Goal: Information Seeking & Learning: Learn about a topic

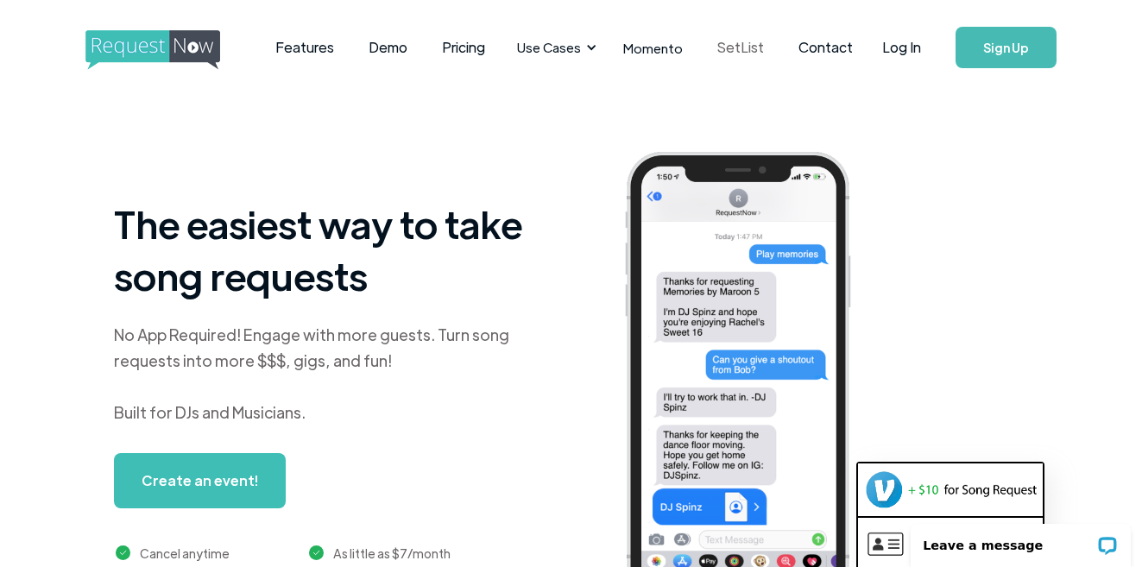
click at [703, 48] on link "SetList" at bounding box center [740, 48] width 81 height 54
click at [294, 54] on link "Features" at bounding box center [304, 48] width 93 height 54
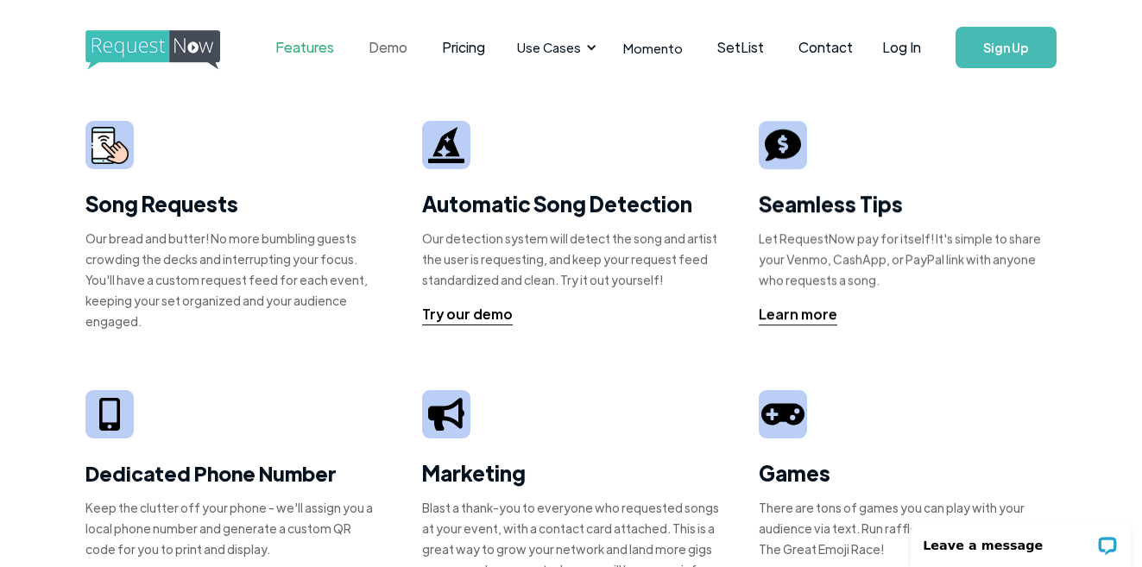
click at [375, 47] on link "Demo" at bounding box center [387, 48] width 73 height 54
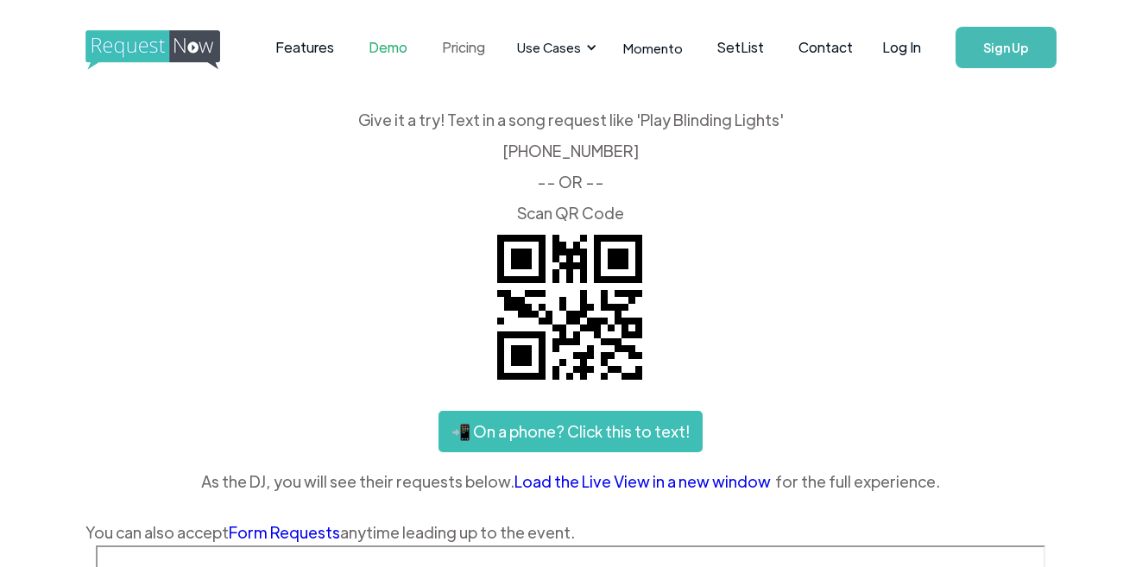
click at [449, 46] on link "Pricing" at bounding box center [464, 48] width 78 height 54
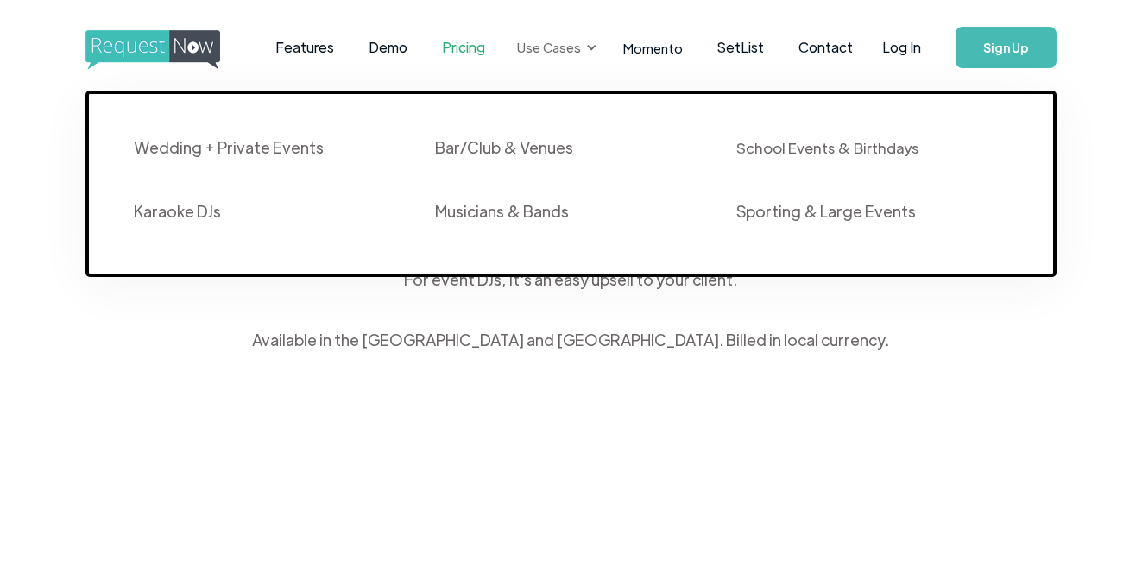
click at [553, 52] on div "Use Cases" at bounding box center [549, 47] width 64 height 19
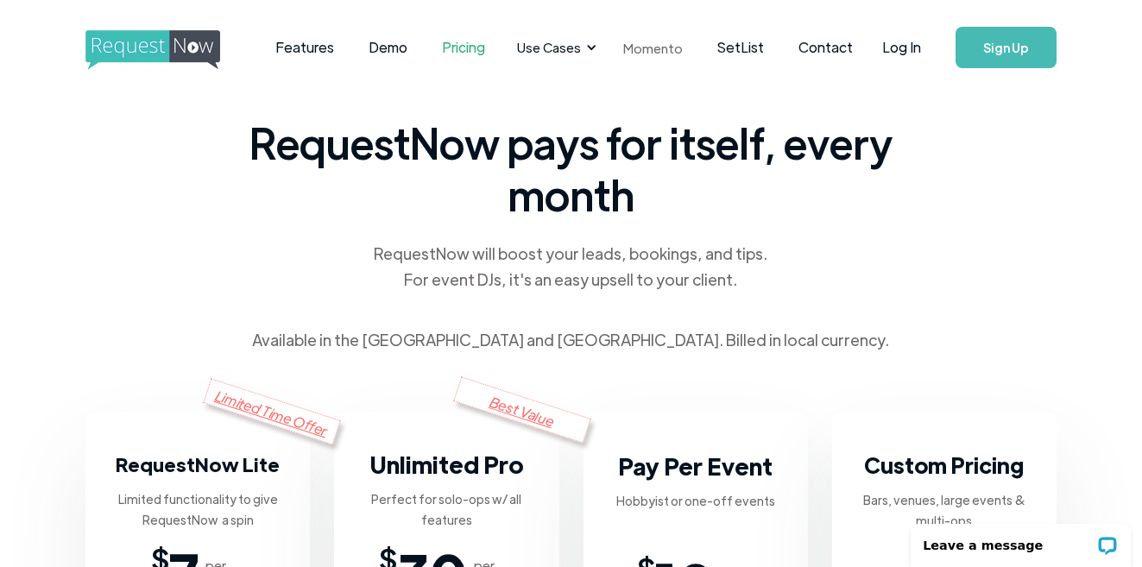
click at [638, 48] on link "Momento" at bounding box center [653, 47] width 94 height 51
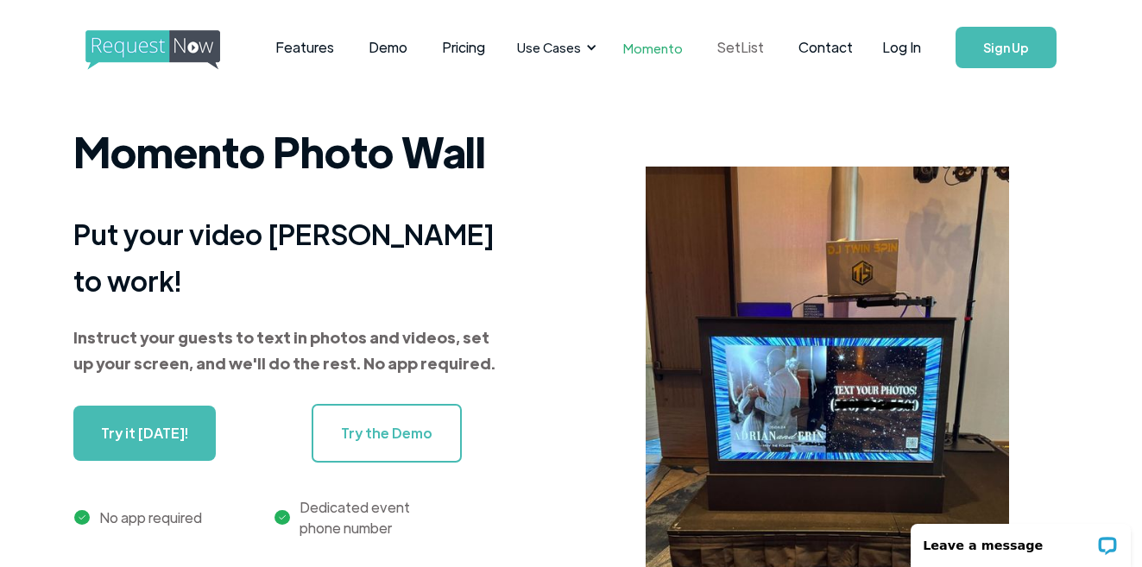
click at [734, 51] on link "SetList" at bounding box center [740, 48] width 81 height 54
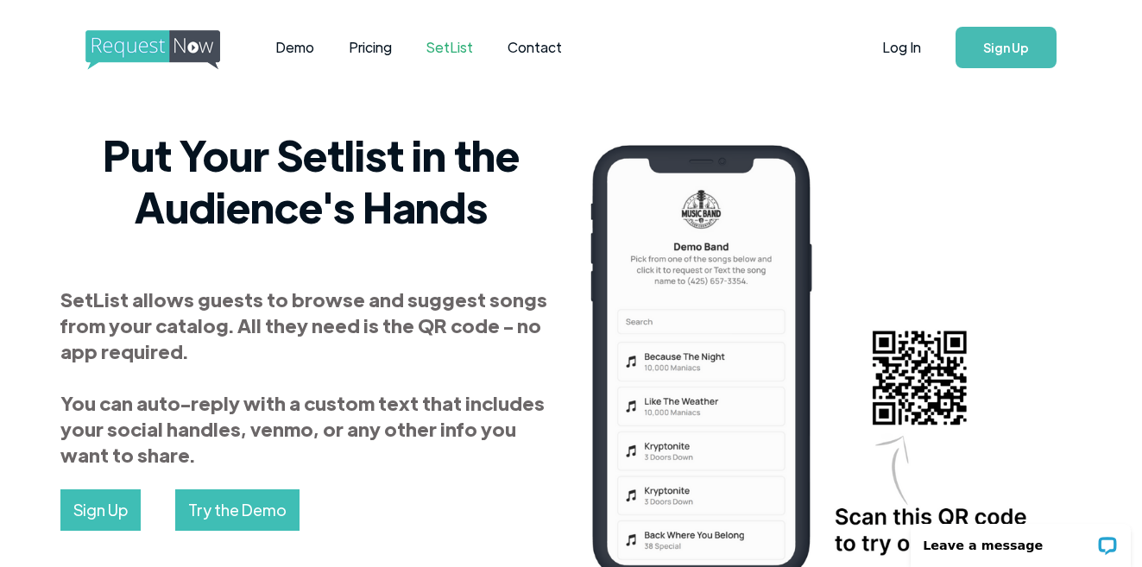
click at [164, 48] on img "home" at bounding box center [168, 50] width 167 height 40
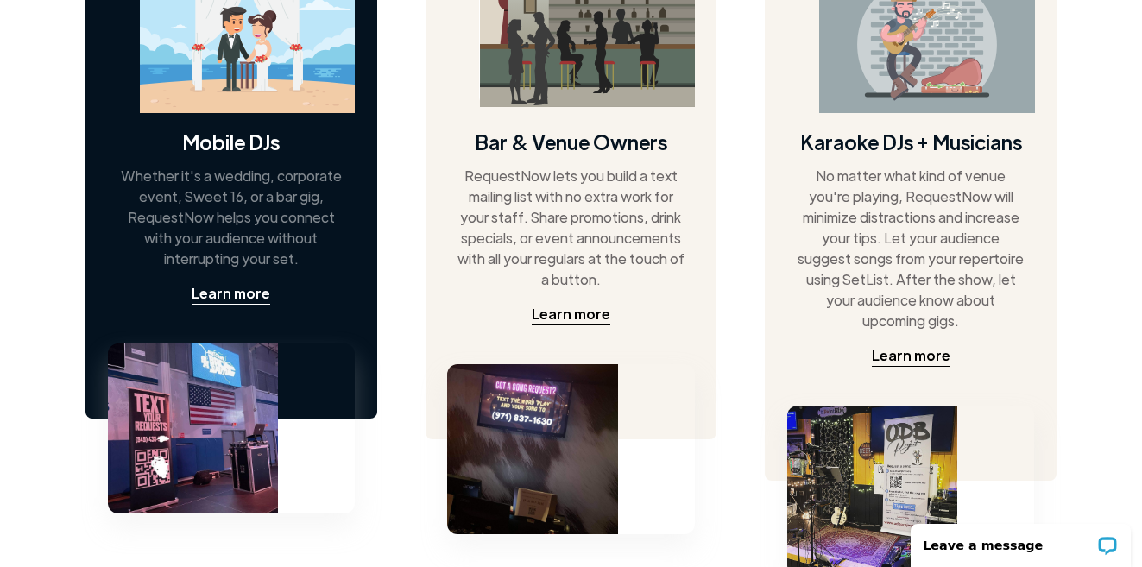
scroll to position [986, 0]
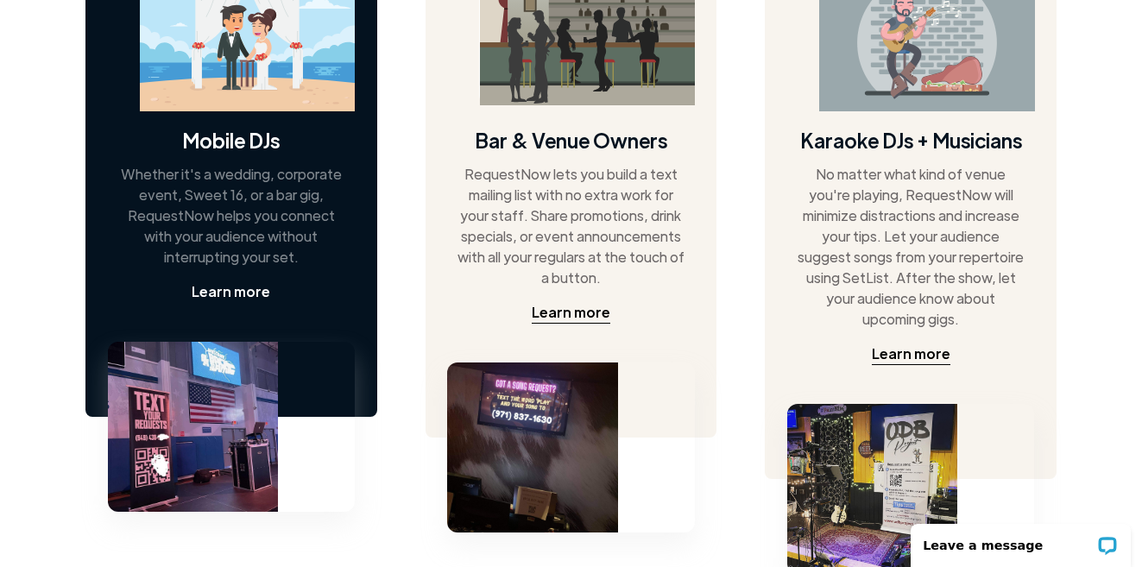
click at [262, 289] on div "Learn more" at bounding box center [231, 291] width 79 height 21
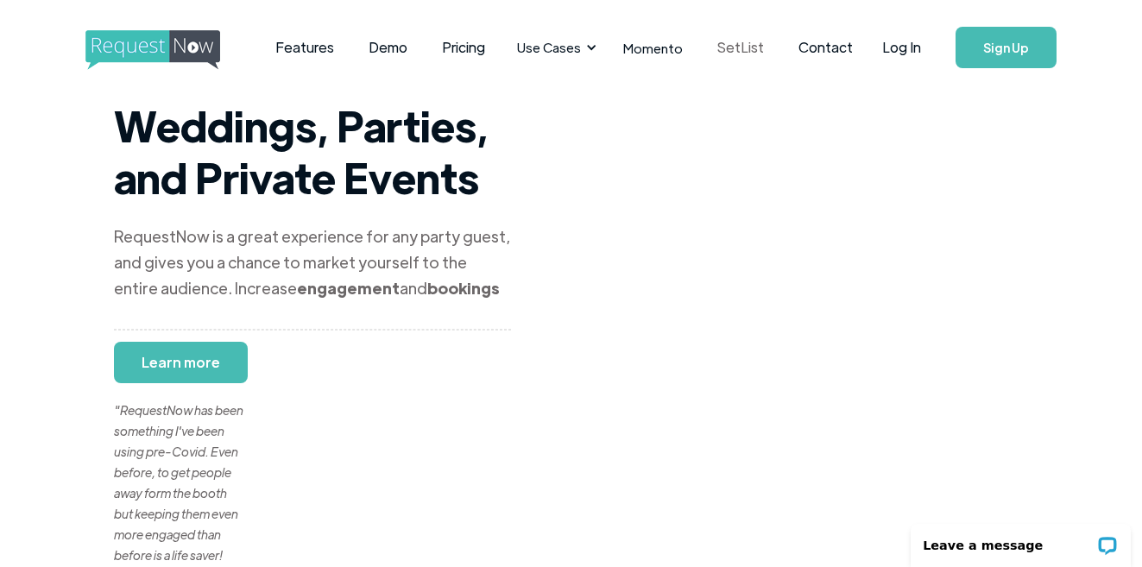
click at [734, 54] on link "SetList" at bounding box center [740, 48] width 81 height 54
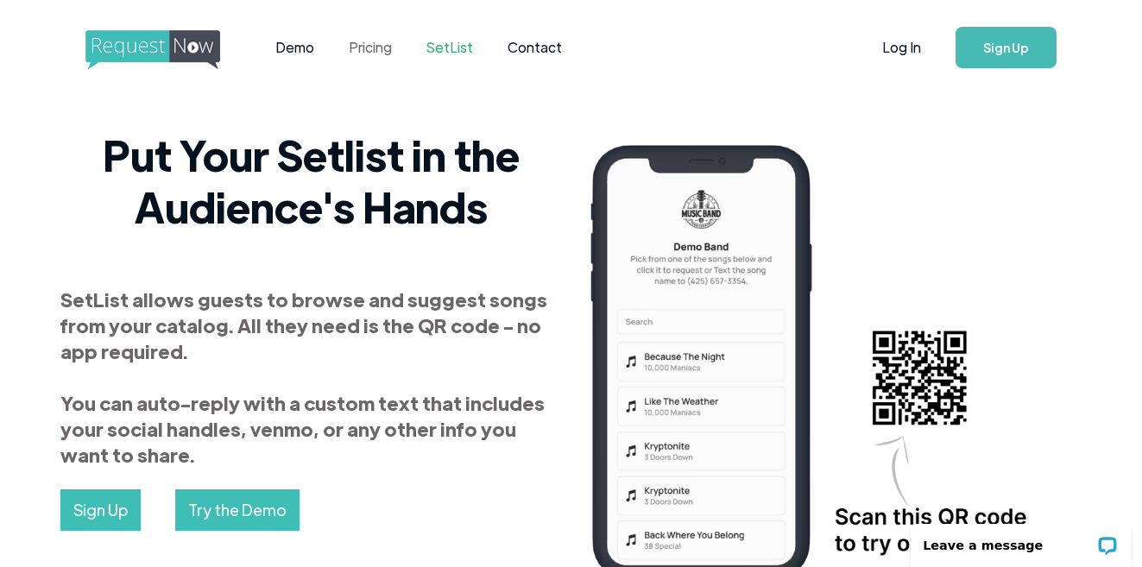
click at [378, 41] on link "Pricing" at bounding box center [370, 48] width 78 height 54
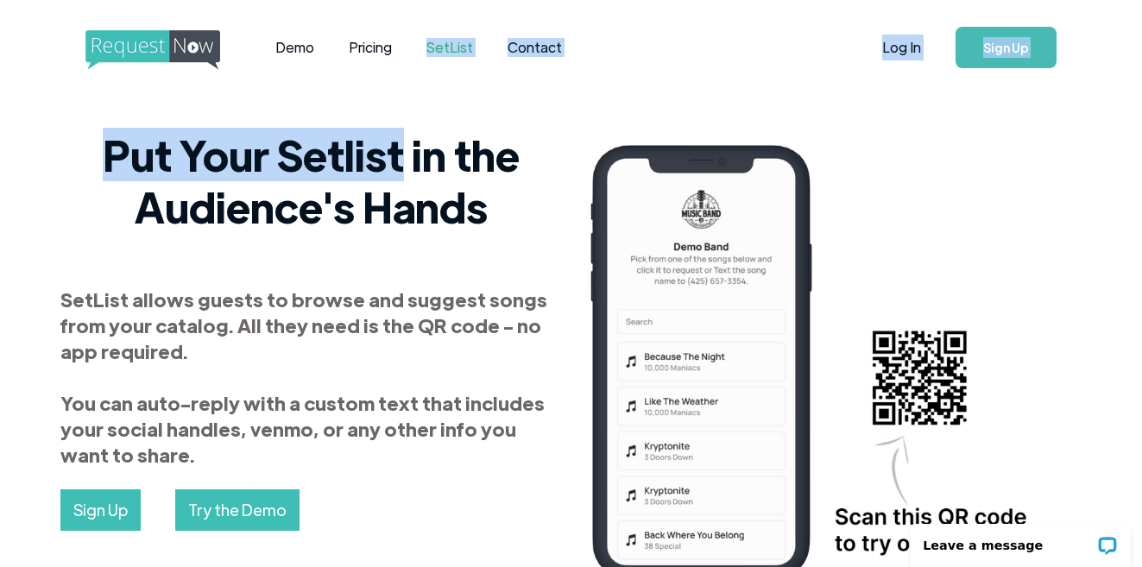
click at [829, 177] on img at bounding box center [834, 365] width 514 height 473
